Goal: Transaction & Acquisition: Purchase product/service

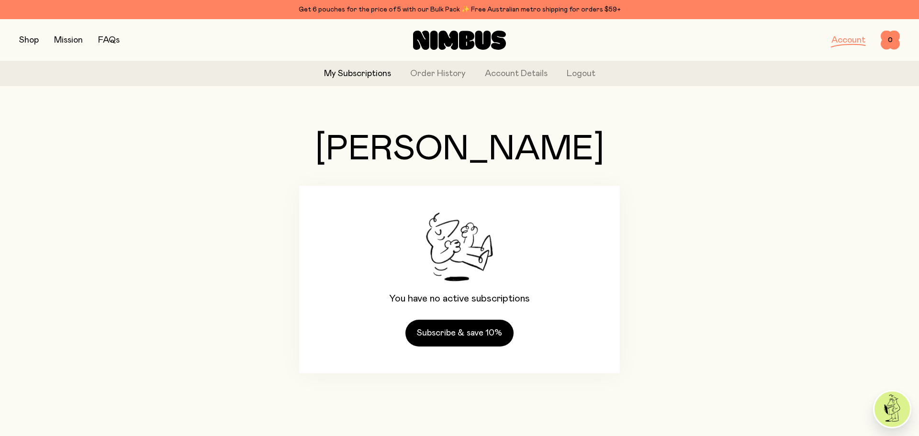
click at [23, 39] on button "button" at bounding box center [29, 39] width 20 height 13
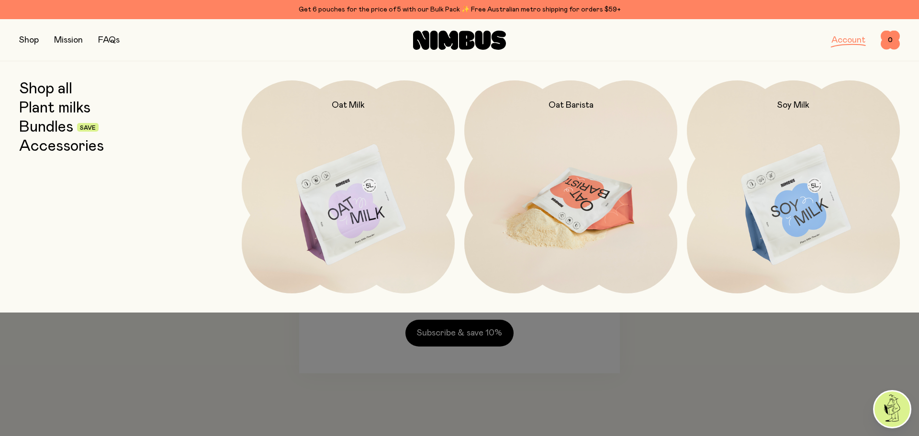
click at [563, 201] on img at bounding box center [570, 205] width 213 height 250
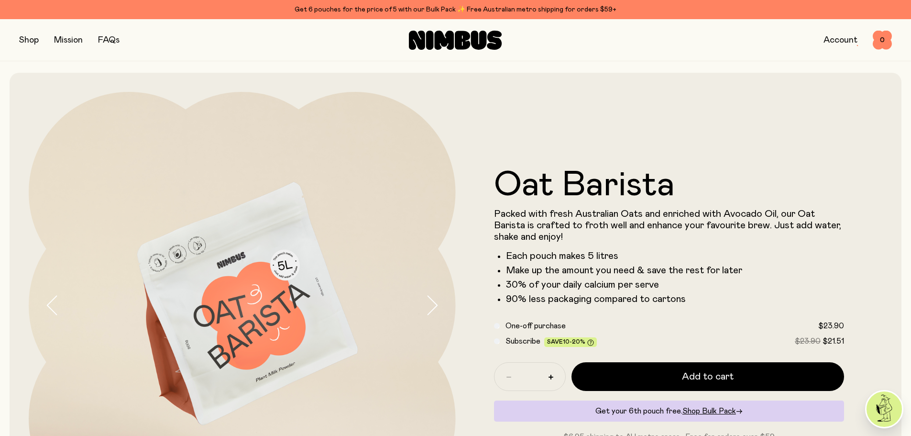
click at [29, 42] on button "button" at bounding box center [29, 39] width 20 height 13
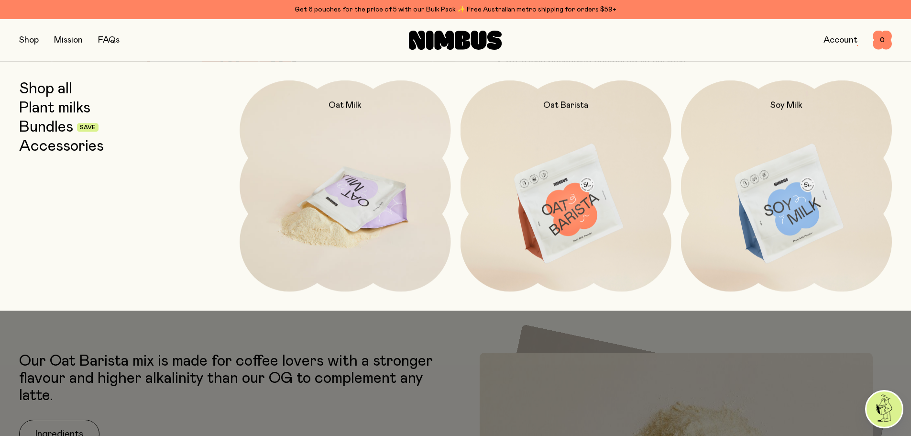
scroll to position [287, 0]
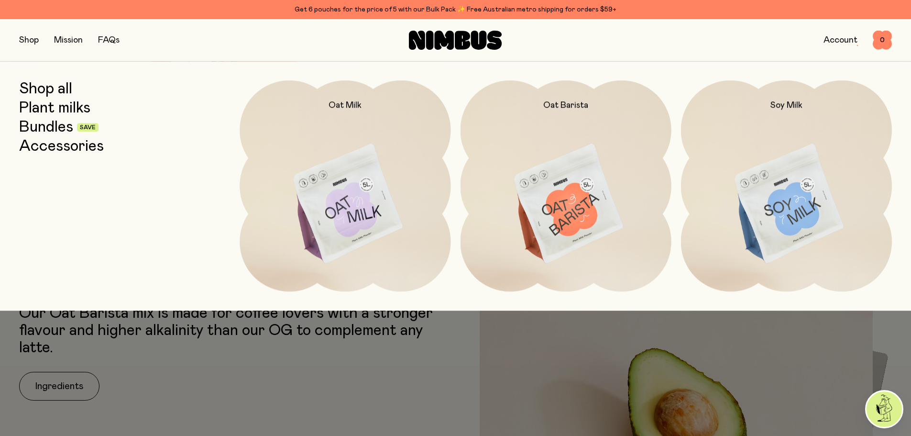
click at [44, 129] on link "Bundles" at bounding box center [46, 127] width 54 height 17
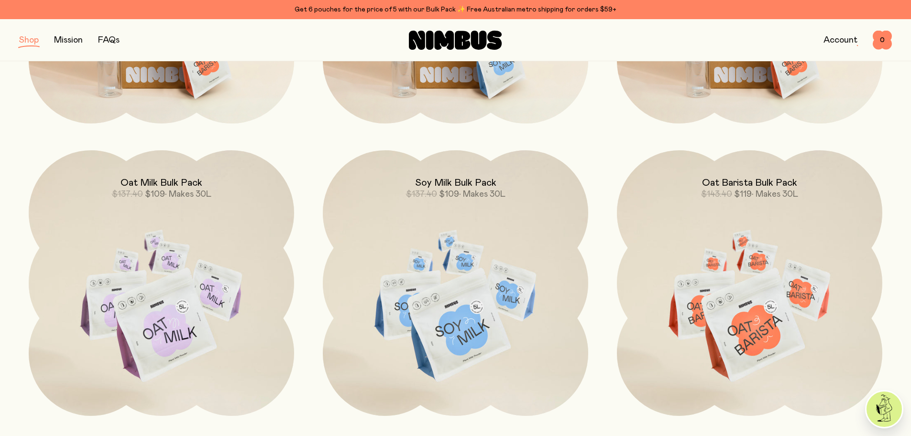
scroll to position [383, 0]
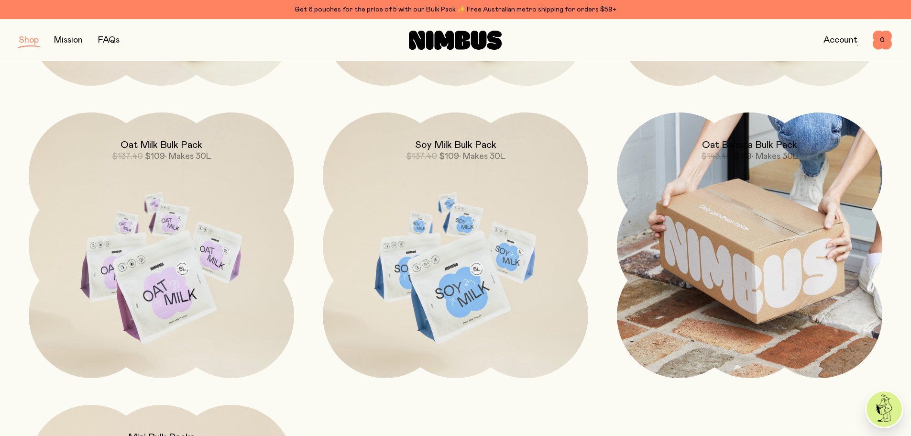
click at [764, 271] on img at bounding box center [750, 245] width 266 height 266
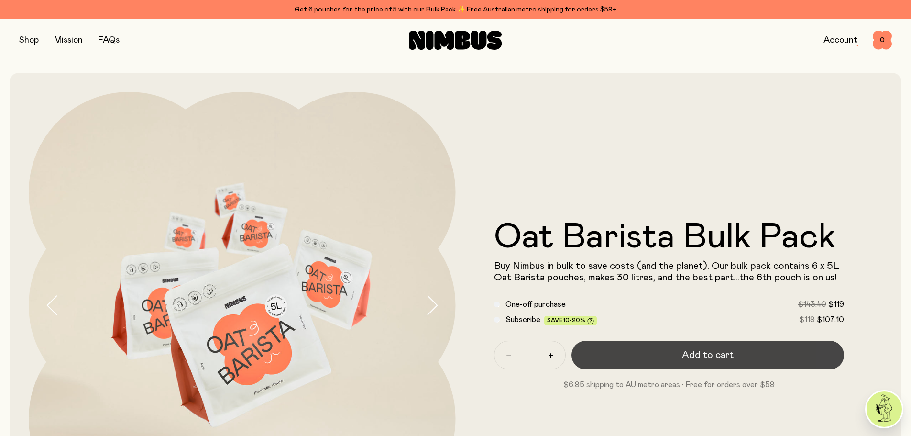
click at [723, 359] on span "Add to cart" at bounding box center [708, 354] width 52 height 13
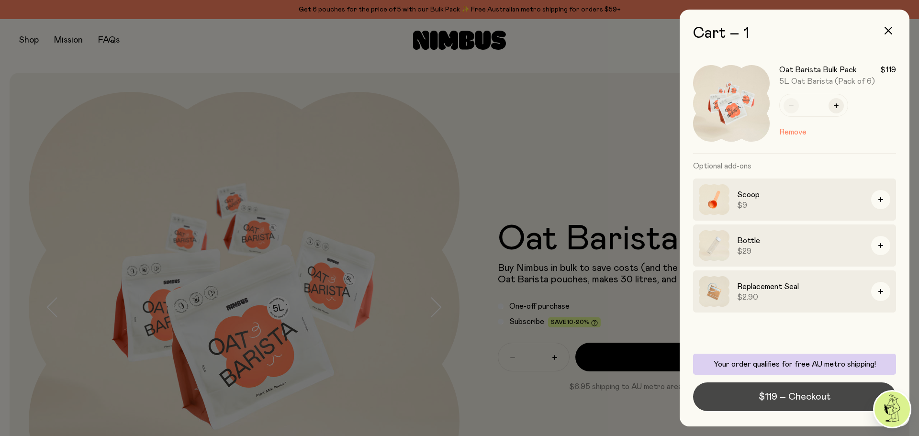
click at [801, 399] on span "$119 – Checkout" at bounding box center [794, 396] width 72 height 13
